Goal: Book appointment/travel/reservation

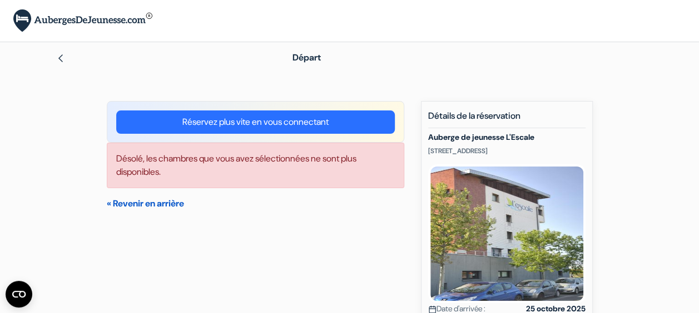
click at [149, 198] on link "« Revenir en arrière" at bounding box center [145, 204] width 77 height 12
click at [61, 58] on img at bounding box center [60, 58] width 9 height 9
click at [63, 62] on img at bounding box center [60, 58] width 9 height 9
